Goal: Task Accomplishment & Management: Complete application form

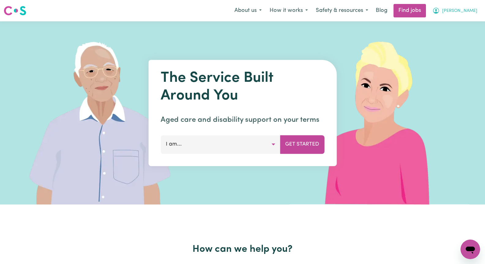
click at [470, 11] on span "[PERSON_NAME]" at bounding box center [459, 11] width 35 height 7
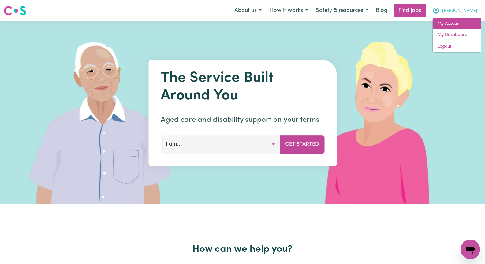
click at [464, 21] on link "My Account" at bounding box center [456, 24] width 48 height 12
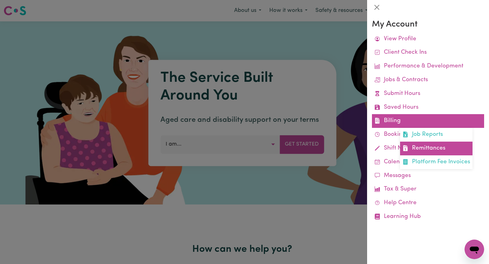
click at [442, 148] on link "Remittances" at bounding box center [436, 149] width 72 height 14
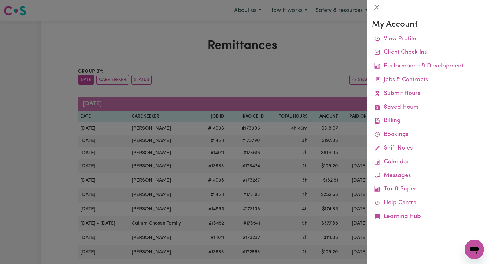
click at [242, 103] on div at bounding box center [244, 132] width 489 height 264
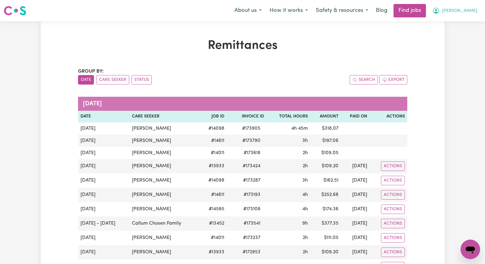
click at [468, 12] on span "[PERSON_NAME]" at bounding box center [459, 11] width 35 height 7
click at [465, 23] on link "My Account" at bounding box center [456, 24] width 48 height 12
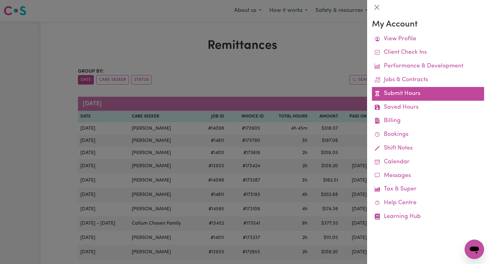
click at [441, 96] on link "Submit Hours" at bounding box center [428, 94] width 112 height 14
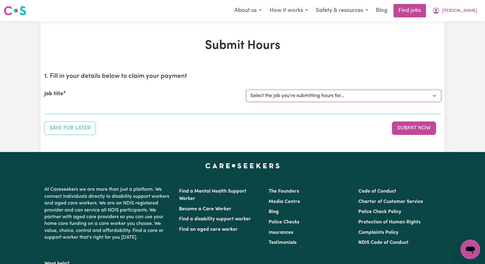
click at [432, 96] on select "Select the job you're submitting hours for... [[PERSON_NAME]] Seeking Mature, P…" at bounding box center [343, 96] width 194 height 12
select select "14011"
click at [246, 90] on select "Select the job you're submitting hours for... [[PERSON_NAME]] Seeking Mature, P…" at bounding box center [343, 96] width 194 height 12
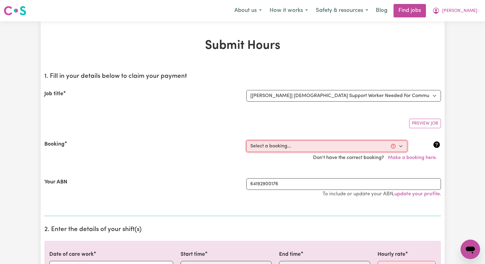
click at [399, 146] on select "Select a booking... [DATE] 09:30am to 11:30am (RECURRING) [DATE] 09:30am to 11:…" at bounding box center [326, 147] width 161 height 12
select select "353290"
click at [246, 141] on select "Select a booking... [DATE] 09:30am to 11:30am (RECURRING) [DATE] 09:30am to 11:…" at bounding box center [326, 147] width 161 height 12
type input "[DATE]"
type input "29"
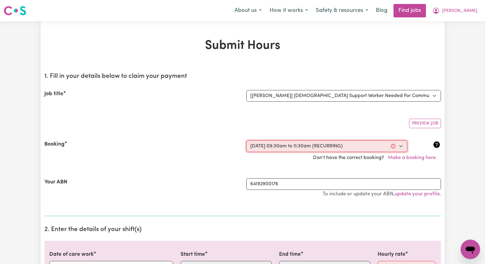
type input "9"
type input "2025"
type input "09:30"
type input "9"
type input "30"
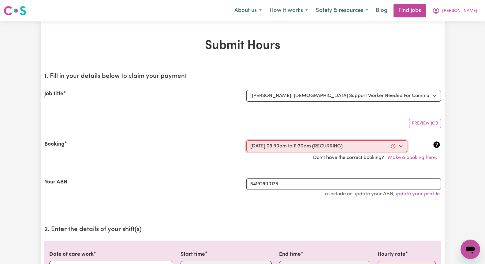
select select "am"
type input "11:30"
type input "11"
type input "30"
select select "am"
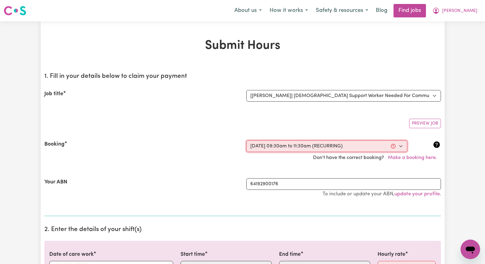
select select "57.17-Weekday"
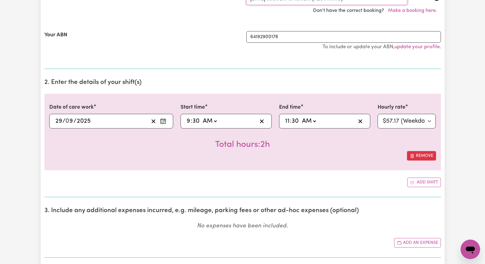
scroll to position [153, 0]
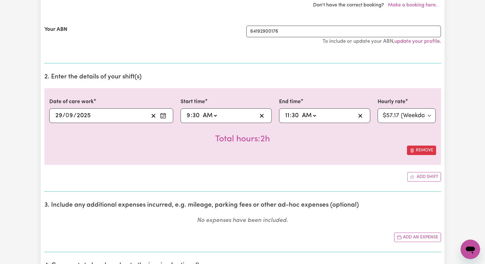
click at [213, 115] on select "AM PM" at bounding box center [209, 115] width 17 height 9
click at [197, 117] on input "30" at bounding box center [196, 115] width 8 height 9
type input "09:04"
type input "4"
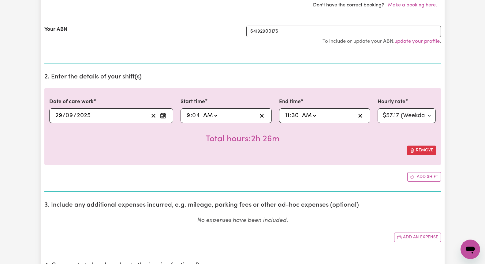
type input "09:40"
type input "40"
click at [297, 115] on input "30" at bounding box center [295, 115] width 8 height 9
type input "11:04"
type input "4"
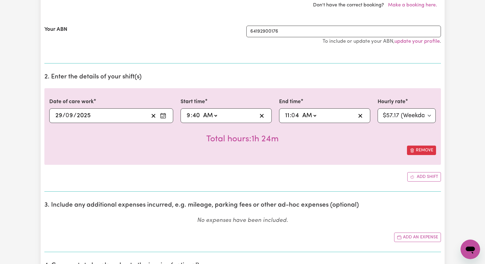
type input "11:40"
type input "40"
click at [323, 150] on div "Remove" at bounding box center [242, 150] width 386 height 9
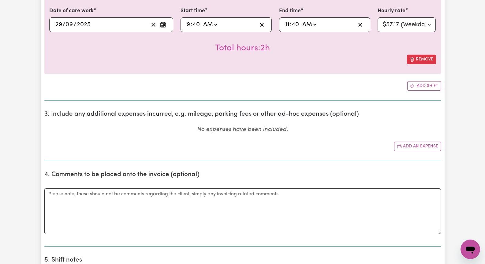
scroll to position [245, 0]
click at [411, 144] on button "Add an expense" at bounding box center [417, 145] width 47 height 9
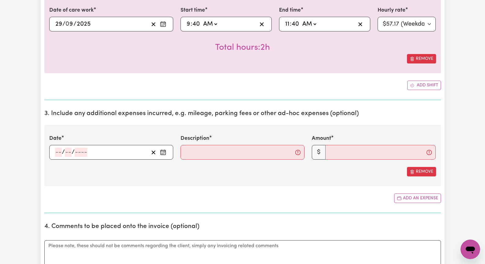
click at [162, 153] on icon "Enter the date of expense" at bounding box center [163, 153] width 6 height 6
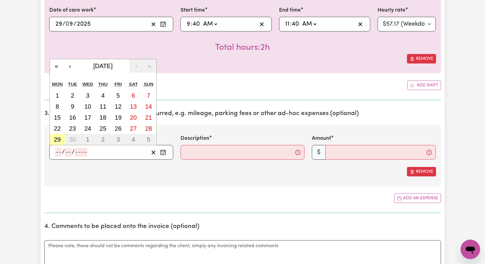
click at [56, 140] on abbr "29" at bounding box center [57, 139] width 7 height 7
type input "[DATE]"
type input "29"
type input "9"
type input "2025"
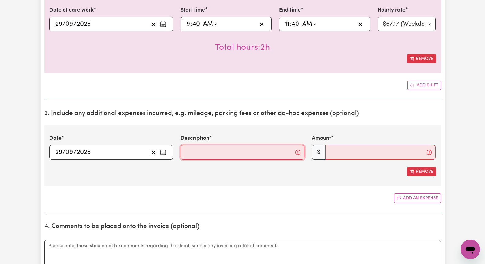
click at [203, 150] on input "Description" at bounding box center [242, 152] width 124 height 15
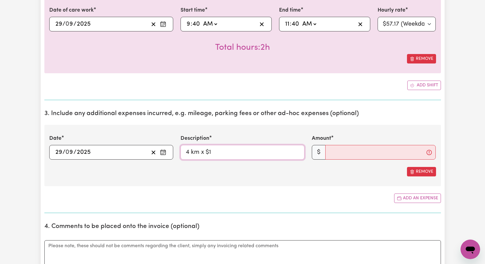
type input "4 km x $1"
click at [343, 155] on input "Amount" at bounding box center [380, 152] width 110 height 15
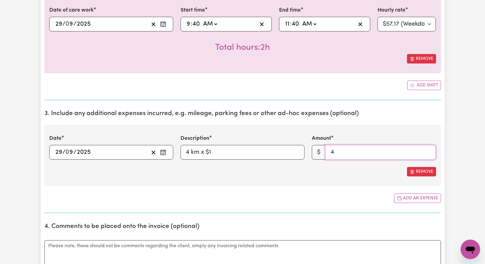
type input "3"
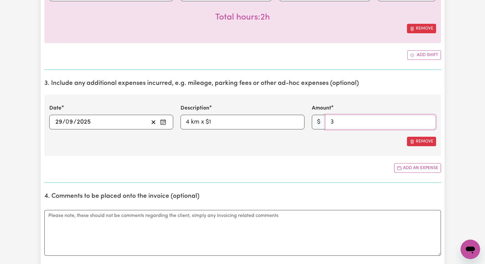
scroll to position [306, 0]
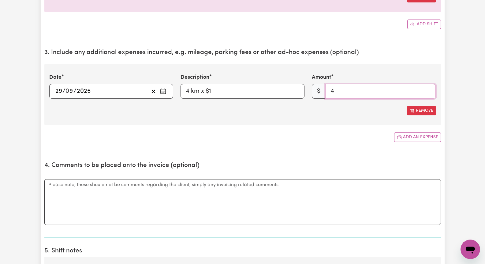
type input "4"
click at [294, 108] on div "Remove" at bounding box center [242, 110] width 386 height 9
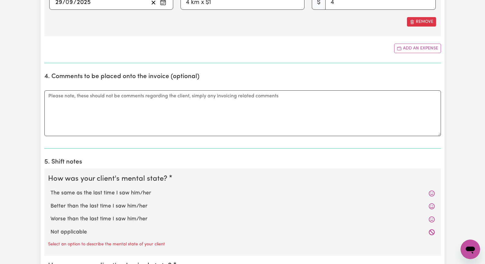
scroll to position [459, 0]
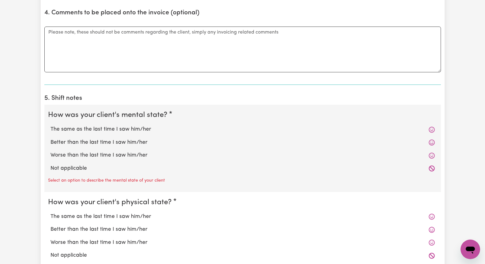
click at [138, 129] on label "The same as the last time I saw him/her" at bounding box center [242, 130] width 384 height 8
click at [50, 126] on input "The same as the last time I saw him/her" at bounding box center [50, 125] width 0 height 0
radio input "true"
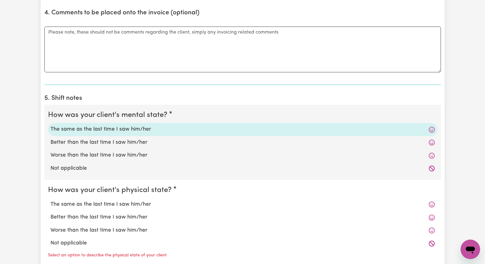
click at [146, 202] on label "The same as the last time I saw him/her" at bounding box center [242, 205] width 384 height 8
click at [50, 201] on input "The same as the last time I saw him/her" at bounding box center [50, 201] width 0 height 0
radio input "true"
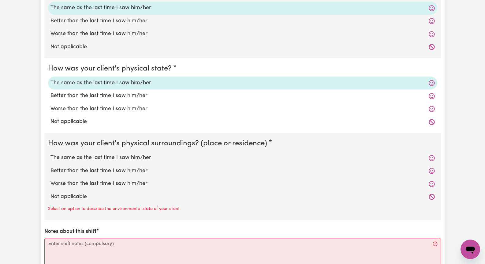
scroll to position [581, 0]
click at [91, 197] on label "Not applicable" at bounding box center [242, 197] width 384 height 8
click at [50, 193] on input "Not applicable" at bounding box center [50, 192] width 0 height 0
radio input "true"
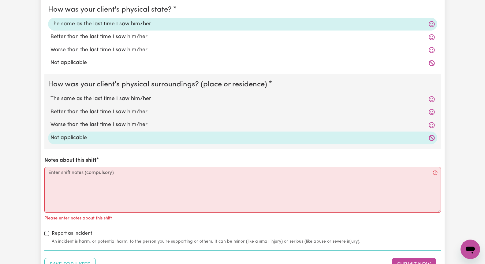
scroll to position [642, 0]
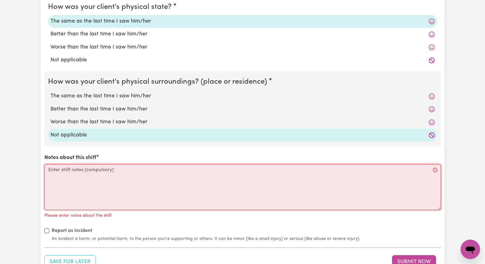
click at [72, 189] on textarea "Notes about this shift" at bounding box center [242, 188] width 396 height 46
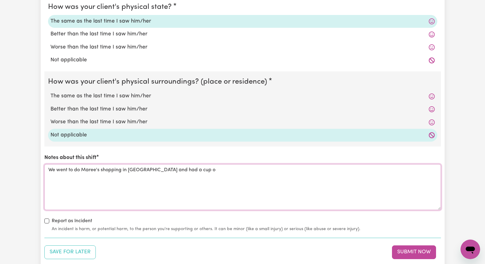
click at [190, 173] on textarea "We went to do Maree's shopping in [GEOGRAPHIC_DATA] and had a cup o" at bounding box center [242, 188] width 396 height 46
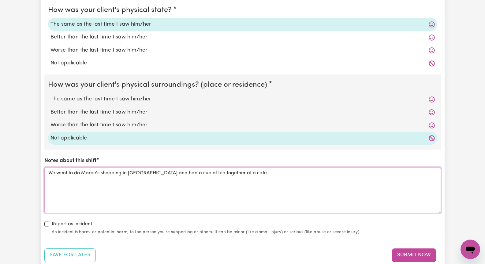
scroll to position [703, 0]
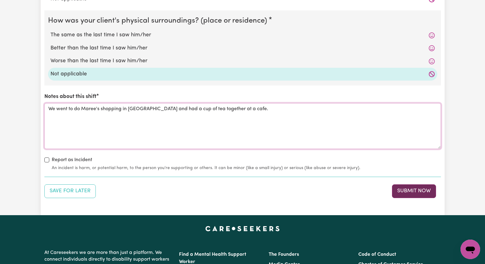
type textarea "We went to do Maree's shopping in [GEOGRAPHIC_DATA] and had a cup of tea togeth…"
click at [412, 190] on button "Submit Now" at bounding box center [414, 191] width 44 height 13
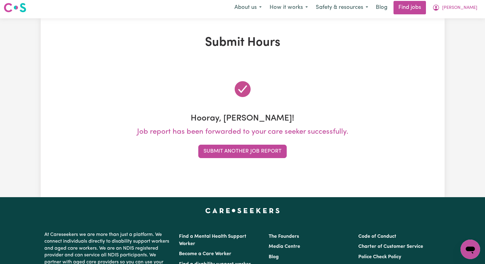
scroll to position [0, 0]
